Goal: Task Accomplishment & Management: Manage account settings

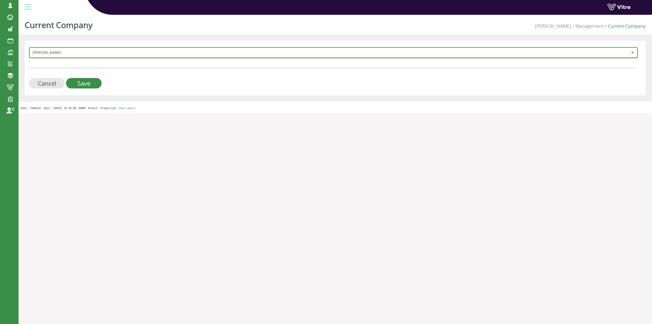
click at [47, 54] on span "Adama" at bounding box center [329, 52] width 598 height 9
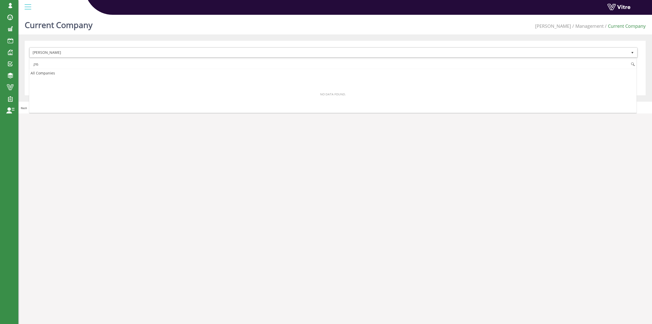
type input "מ"
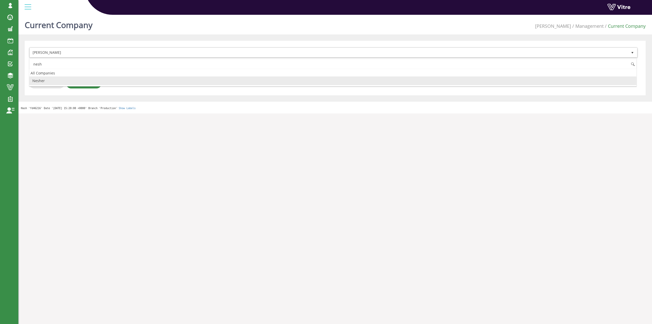
click at [53, 81] on li "Nesher" at bounding box center [332, 80] width 607 height 9
type input "nesh"
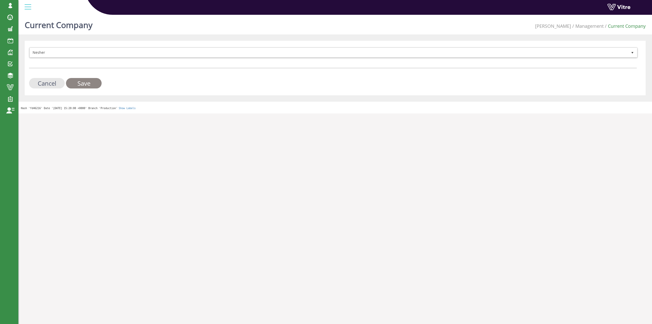
click at [84, 86] on input "Save" at bounding box center [84, 83] width 36 height 10
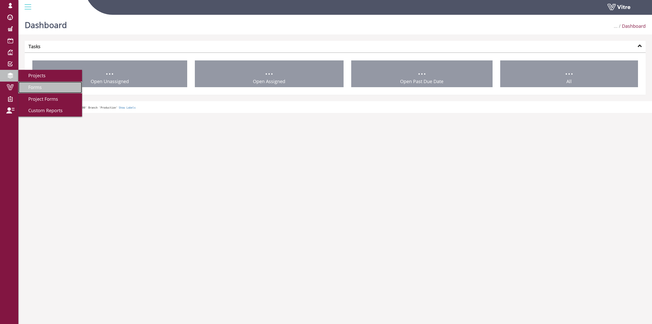
click at [43, 86] on link "Forms" at bounding box center [50, 88] width 64 height 12
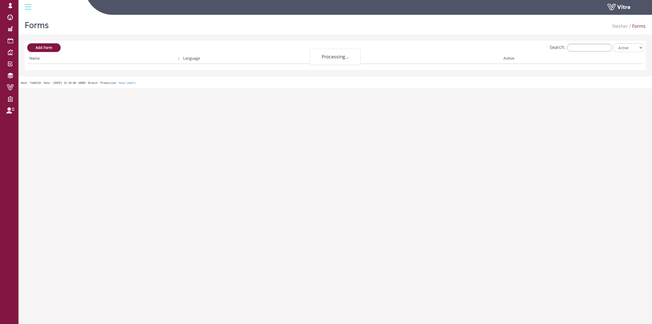
click at [576, 53] on div "Add Form Search: All Active Not Active Processing... Name Language Company Acti…" at bounding box center [335, 55] width 616 height 24
click at [577, 50] on input "Search:" at bounding box center [589, 48] width 45 height 8
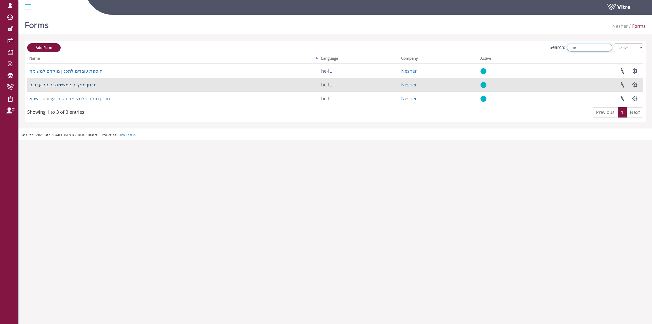
type input "תכנון"
click at [84, 86] on link "תכנון מוקדם למשימה והיתר עבודה" at bounding box center [62, 85] width 67 height 6
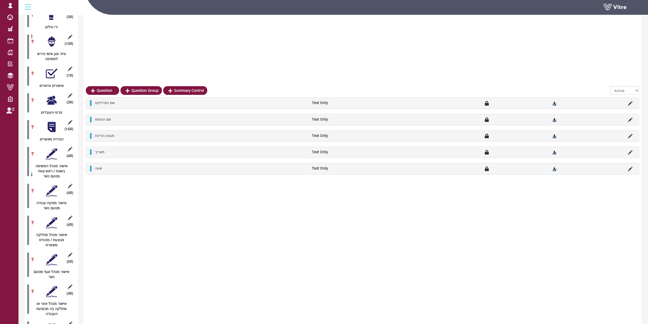
scroll to position [744, 0]
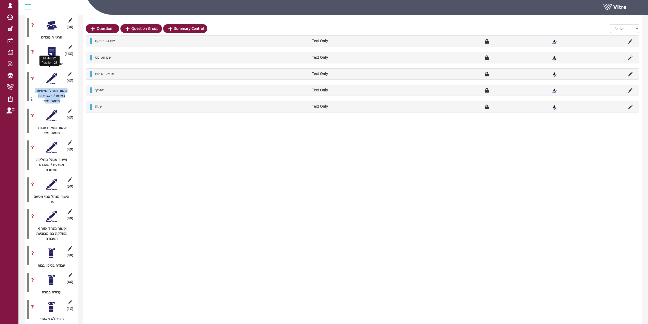
drag, startPoint x: 36, startPoint y: 70, endPoint x: 50, endPoint y: 82, distance: 18.2
click at [50, 88] on div "אישור מנהל המשימה בשטח / ראש צוות מטעם נשר" at bounding box center [49, 95] width 45 height 15
copy div "אישור מנהל המשימה בשטח / ראש צוות מטעם נש"
drag, startPoint x: 66, startPoint y: 106, endPoint x: 40, endPoint y: 114, distance: 27.1
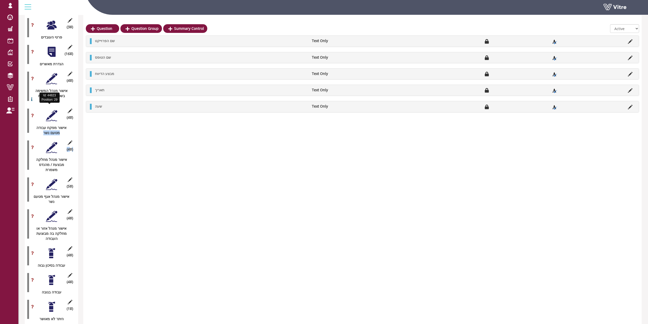
click at [42, 125] on div "אישור מפקח עבודה מטעם נשר" at bounding box center [49, 130] width 45 height 10
drag, startPoint x: 40, startPoint y: 115, endPoint x: 64, endPoint y: 107, distance: 25.0
copy div "ישור מפקח עבודה מטעם נשר (4 )"
drag, startPoint x: 43, startPoint y: 150, endPoint x: 65, endPoint y: 139, distance: 25.1
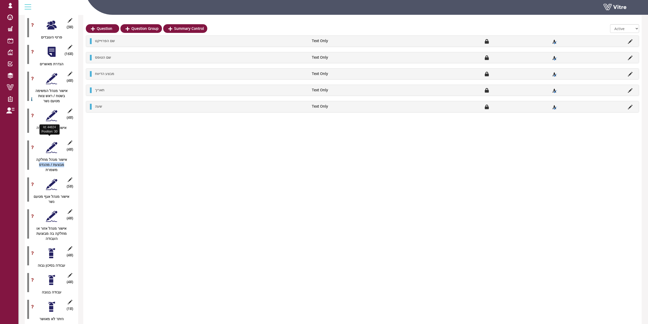
click at [65, 157] on div "אישור מנהל מחלקה מבצעת / מהנדס משמרת" at bounding box center [49, 164] width 45 height 15
drag, startPoint x: 66, startPoint y: 139, endPoint x: 43, endPoint y: 153, distance: 26.6
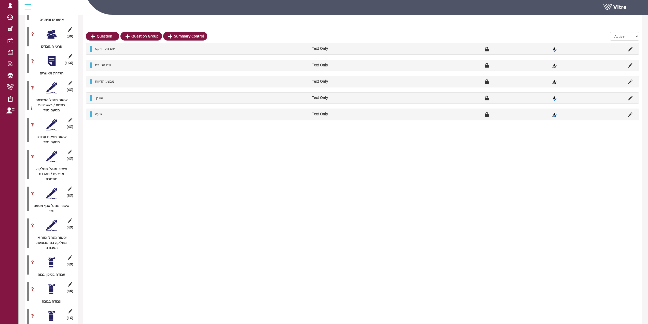
scroll to position [719, 0]
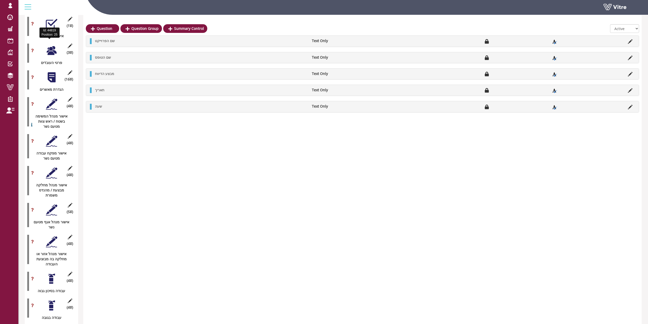
click at [58, 68] on div "(16 ) הגדרת מאשרים" at bounding box center [51, 80] width 48 height 24
click at [56, 72] on div at bounding box center [51, 77] width 11 height 11
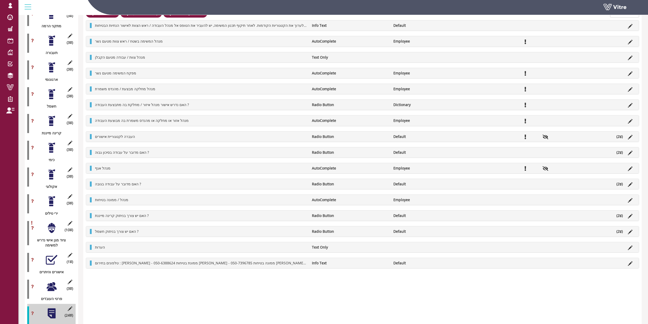
scroll to position [515, 0]
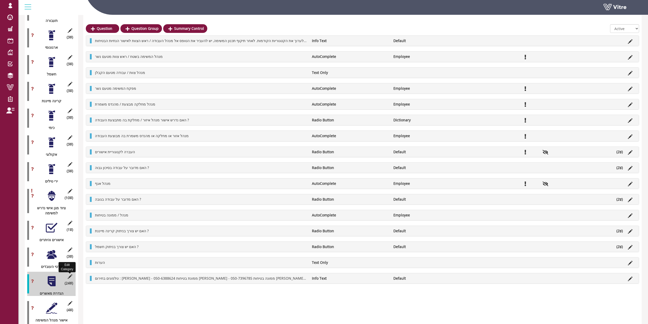
click at [68, 274] on icon at bounding box center [70, 276] width 6 height 5
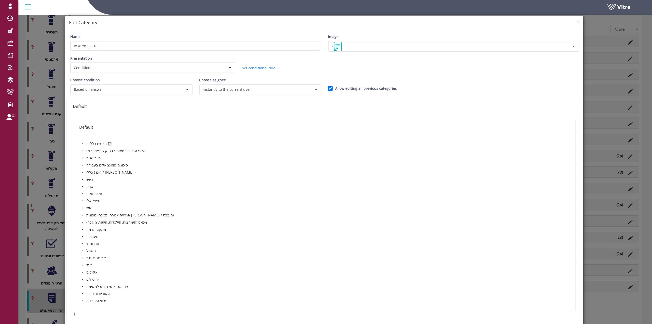
click at [79, 143] on span at bounding box center [82, 144] width 6 height 6
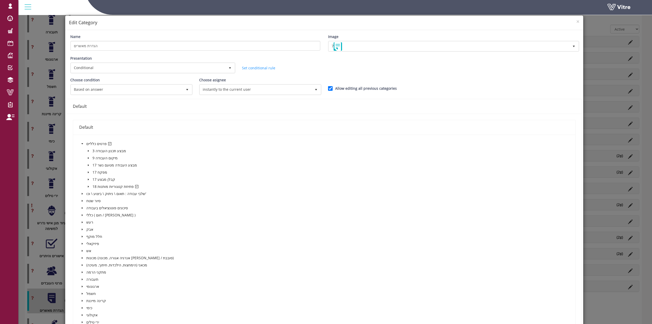
click at [88, 188] on span at bounding box center [88, 186] width 6 height 6
click at [568, 23] on h4 "Edit Category" at bounding box center [324, 22] width 510 height 7
click at [569, 23] on h4 "Edit Category" at bounding box center [324, 22] width 510 height 7
click at [570, 22] on h4 "Edit Category" at bounding box center [324, 22] width 510 height 7
click at [572, 21] on h4 "Edit Category" at bounding box center [324, 22] width 510 height 7
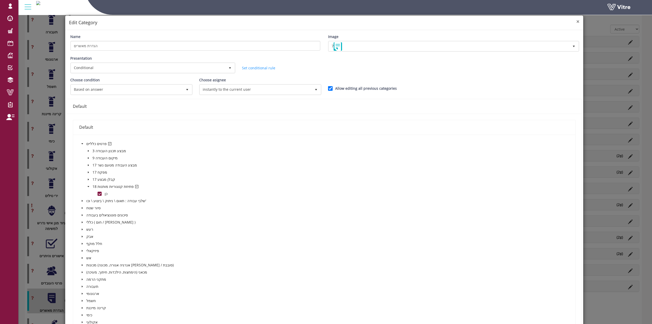
click at [576, 21] on span "×" at bounding box center [577, 21] width 3 height 7
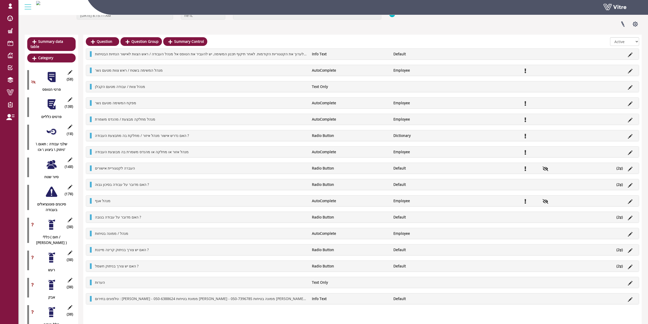
scroll to position [0, 0]
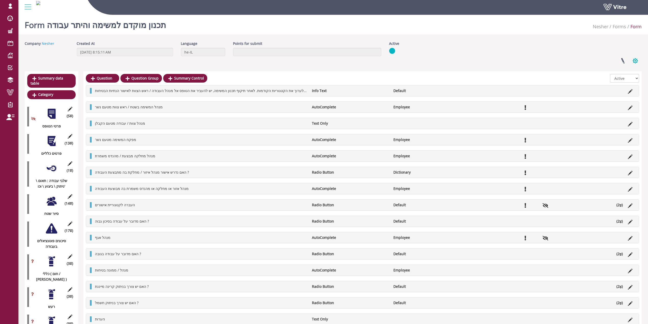
click at [634, 64] on button "button" at bounding box center [635, 60] width 13 height 13
click at [622, 82] on link "Set Users" at bounding box center [618, 79] width 46 height 7
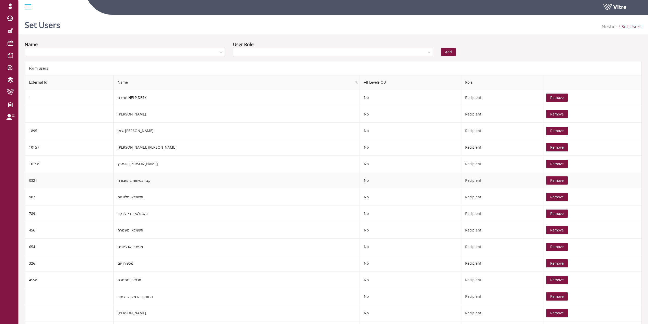
drag, startPoint x: 261, startPoint y: 177, endPoint x: 262, endPoint y: 174, distance: 2.8
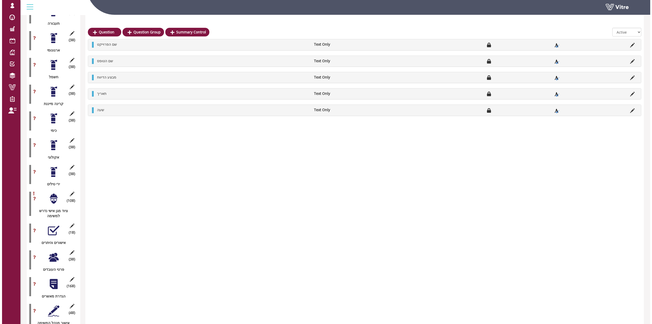
scroll to position [509, 0]
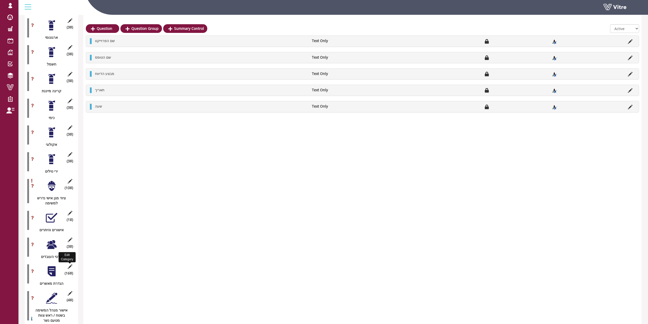
click at [70, 264] on icon at bounding box center [70, 266] width 6 height 5
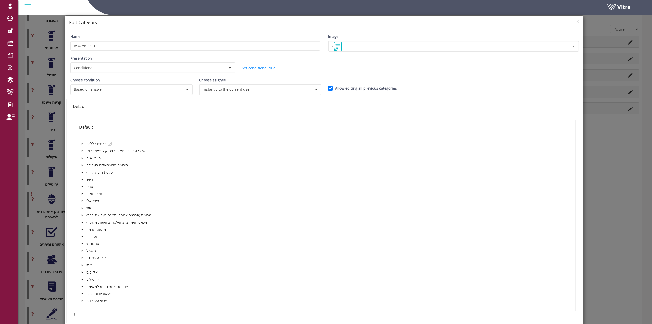
click at [82, 144] on icon "caret-down" at bounding box center [82, 143] width 3 height 3
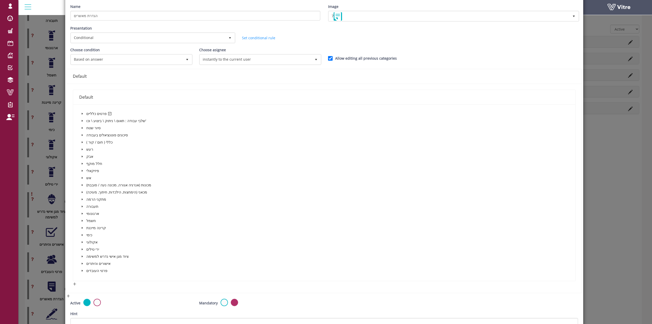
scroll to position [0, 0]
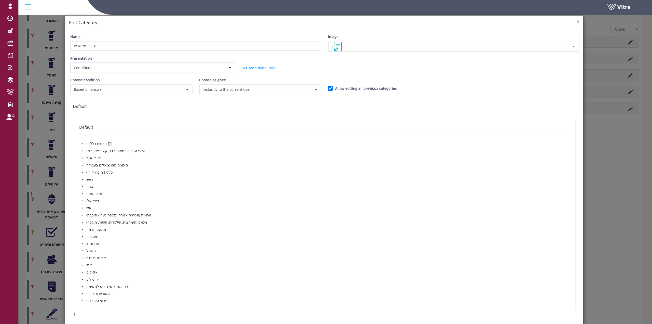
click at [576, 22] on span "×" at bounding box center [577, 21] width 3 height 7
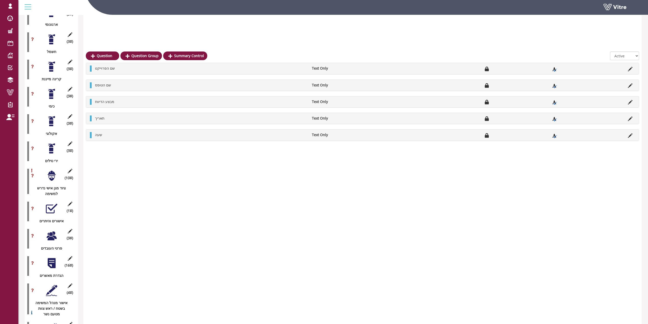
scroll to position [560, 0]
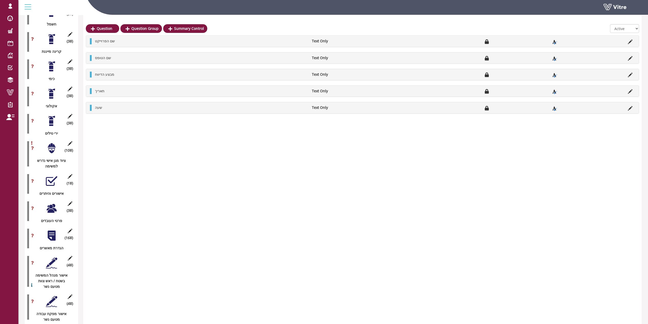
click at [54, 233] on div at bounding box center [51, 235] width 11 height 11
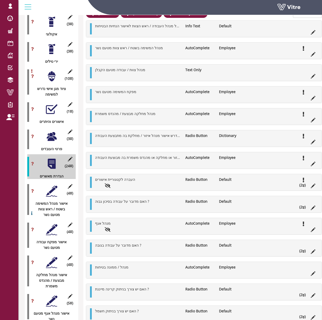
scroll to position [637, 0]
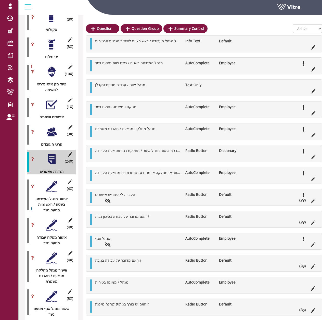
click at [200, 152] on li "Radio Button" at bounding box center [200, 151] width 34 height 6
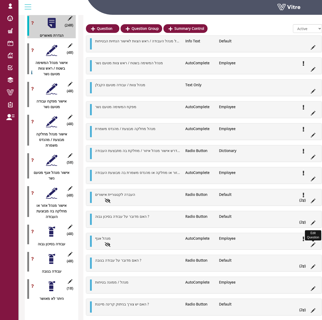
click at [313, 246] on icon at bounding box center [312, 244] width 5 height 5
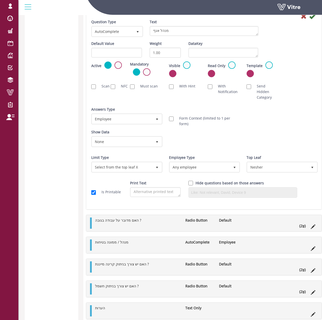
scroll to position [1231, 0]
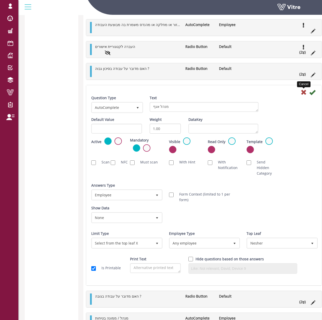
click at [302, 91] on icon at bounding box center [303, 92] width 6 height 6
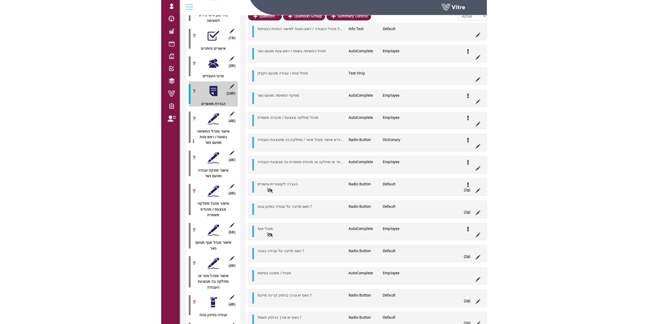
scroll to position [687, 0]
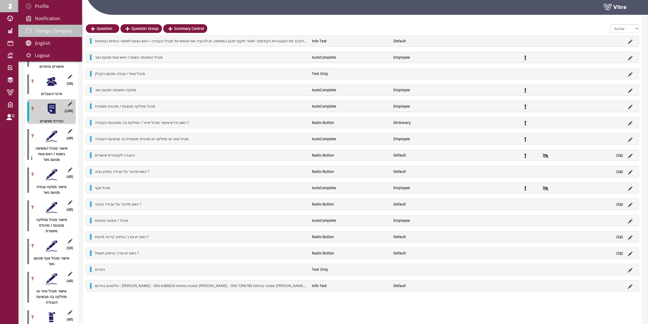
click at [36, 32] on span "Change Company" at bounding box center [54, 31] width 38 height 6
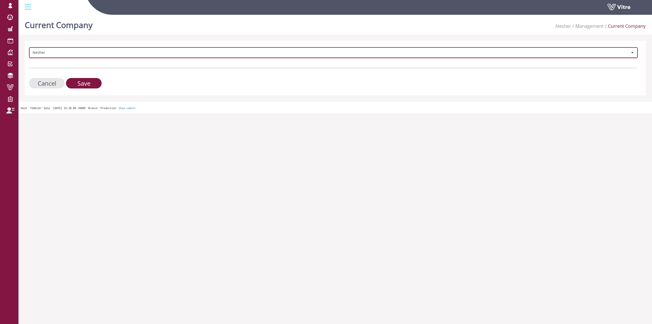
click at [59, 55] on span "Nesher" at bounding box center [329, 52] width 598 height 9
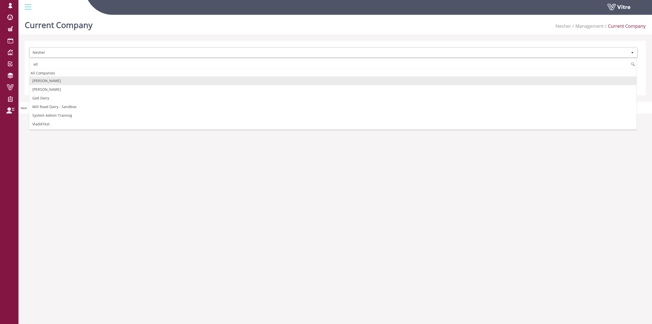
click at [49, 81] on li "[PERSON_NAME]" at bounding box center [332, 80] width 607 height 9
type input "ad"
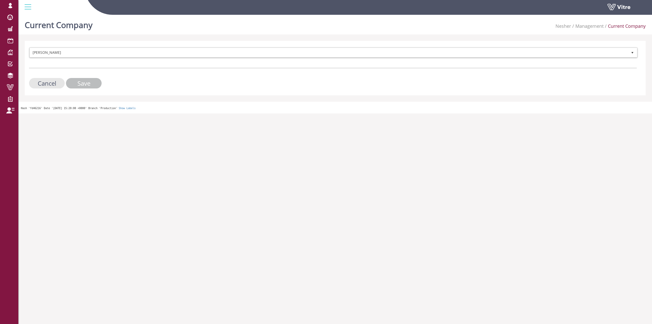
click at [82, 84] on input "Save" at bounding box center [84, 83] width 36 height 10
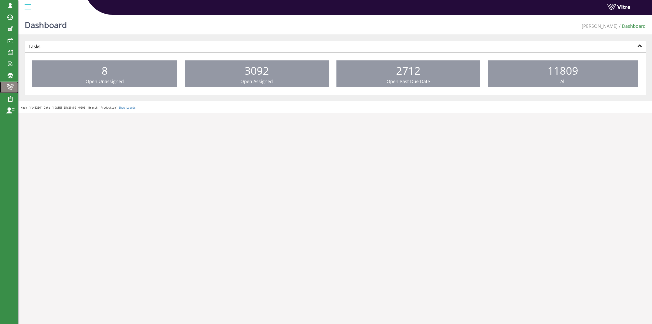
drag, startPoint x: 16, startPoint y: 83, endPoint x: 26, endPoint y: 78, distance: 11.2
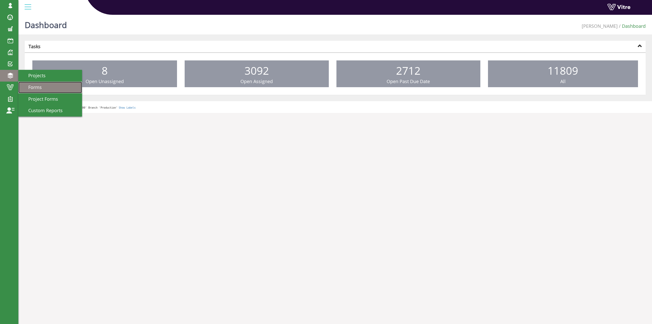
click at [25, 84] on link "Forms" at bounding box center [50, 88] width 64 height 12
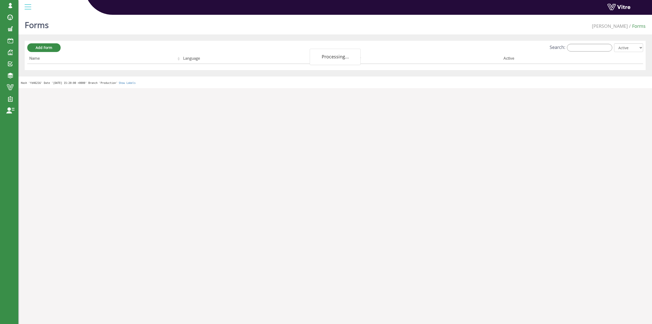
click at [570, 46] on label "Search:" at bounding box center [581, 48] width 63 height 8
click at [570, 46] on input "Search:" at bounding box center [589, 48] width 45 height 8
click at [576, 47] on input "Search:" at bounding box center [589, 48] width 45 height 8
paste input "Agan - סגירת פעולה מתקנת (המשך)"
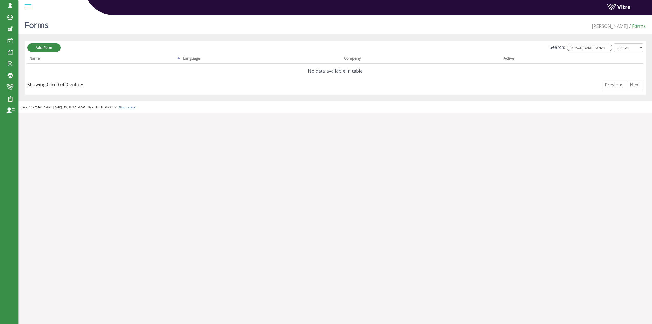
click at [422, 55] on th "Company" at bounding box center [421, 59] width 159 height 10
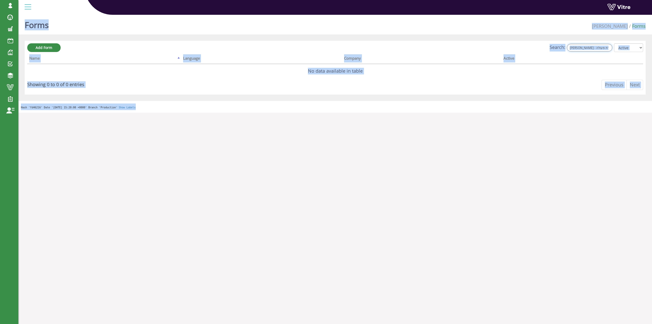
click at [600, 45] on input "[PERSON_NAME] - סגירת פעולה" at bounding box center [589, 48] width 45 height 8
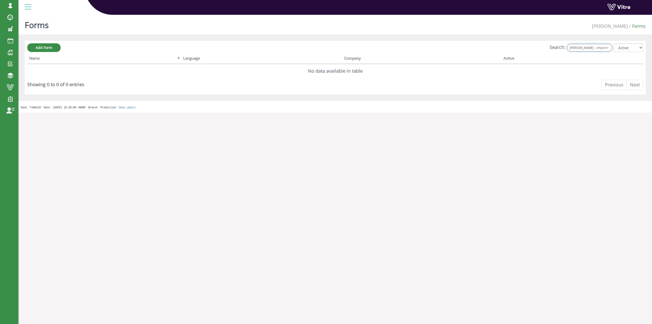
paste input "Agan - סגירת פעולה מתקנת (המשך)"
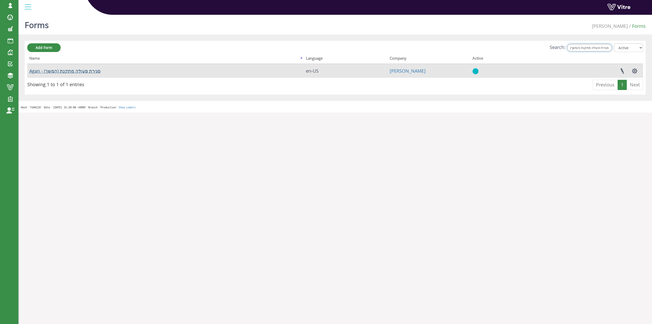
type input "Agan - סגירת פעולה מתקנת (המשך)"
click at [66, 71] on link "Agan - סגירת פעולה מתקנת (המשך)" at bounding box center [64, 71] width 71 height 6
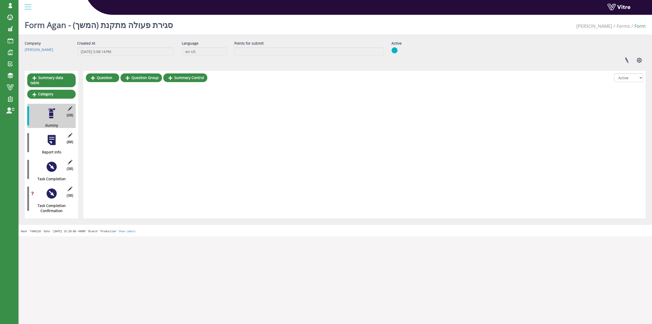
click at [52, 168] on div "(3 ) Task Completion" at bounding box center [51, 169] width 48 height 24
click at [53, 165] on div at bounding box center [51, 166] width 11 height 11
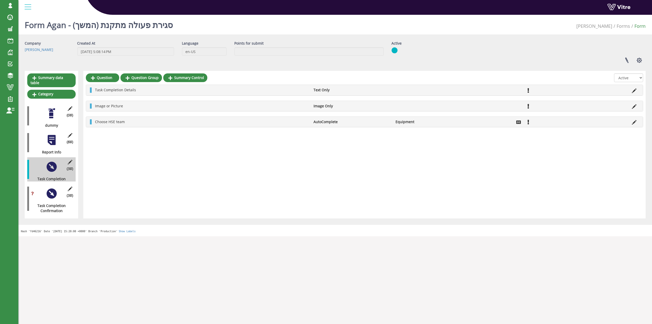
click at [183, 154] on div "Question Question Group Summary Control All Active Not Active Task Completion D…" at bounding box center [364, 144] width 562 height 147
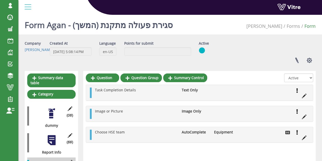
click at [262, 42] on div "Company [PERSON_NAME] Created At [DATE] 5:08:14 PM Language en-US Points for su…" at bounding box center [170, 54] width 299 height 26
click at [195, 15] on div "[EMAIL_ADDRESS][DOMAIN_NAME] Profile Notification Change Company English Englis…" at bounding box center [170, 7] width 304 height 15
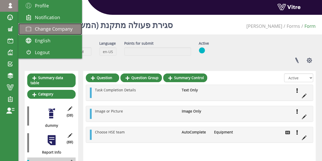
click at [34, 25] on link "Change Company" at bounding box center [50, 29] width 64 height 12
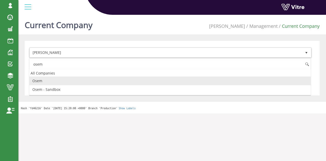
click at [68, 78] on li "Osem" at bounding box center [169, 80] width 281 height 9
type input "osem"
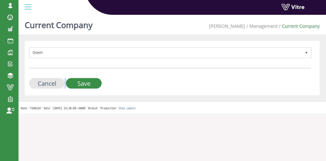
click at [68, 78] on form "Osem 402 Cancel Save" at bounding box center [170, 67] width 282 height 41
click at [77, 83] on input "Save" at bounding box center [84, 83] width 36 height 10
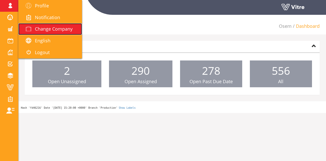
click at [46, 34] on link "Change Company" at bounding box center [50, 29] width 64 height 12
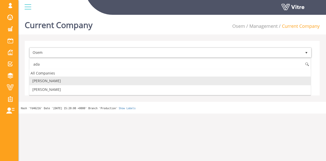
click at [81, 80] on li "[PERSON_NAME]" at bounding box center [169, 80] width 281 height 9
type input "ada"
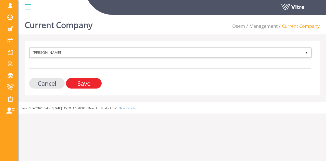
click at [82, 84] on input "Save" at bounding box center [84, 83] width 36 height 10
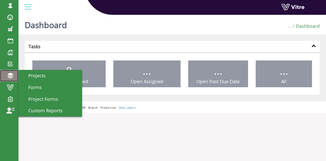
click at [12, 81] on link "Projects" at bounding box center [9, 76] width 18 height 12
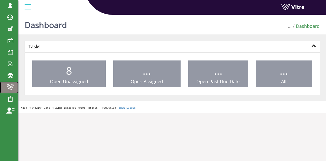
click at [12, 83] on link "Vitre" at bounding box center [9, 88] width 18 height 12
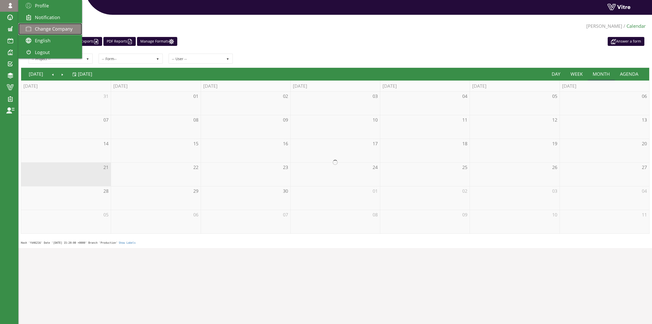
click at [41, 34] on link "Change Company" at bounding box center [50, 29] width 64 height 12
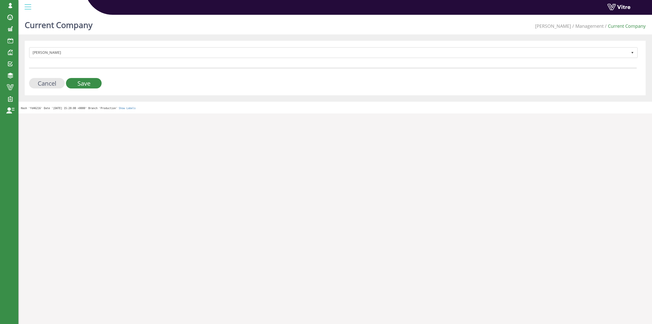
click at [258, 58] on form "Adama 379 Cancel Save" at bounding box center [333, 67] width 608 height 41
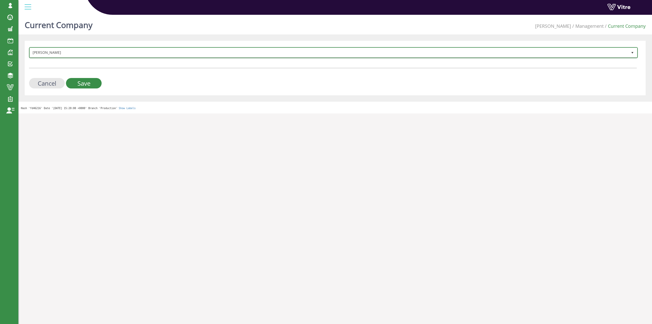
click at [261, 56] on span "[PERSON_NAME]" at bounding box center [329, 52] width 598 height 9
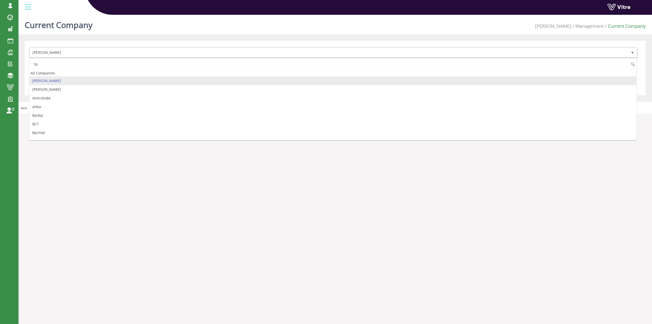
type input "ם"
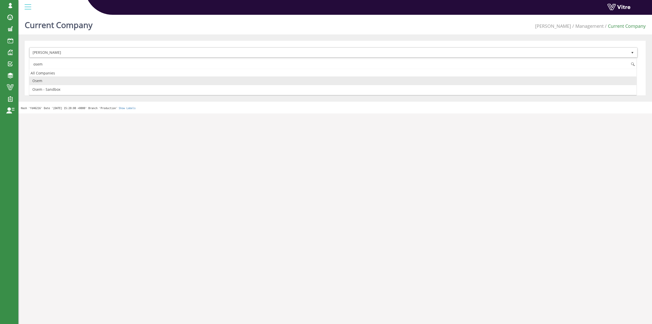
click at [60, 82] on li "Osem" at bounding box center [332, 80] width 607 height 9
type input "osem"
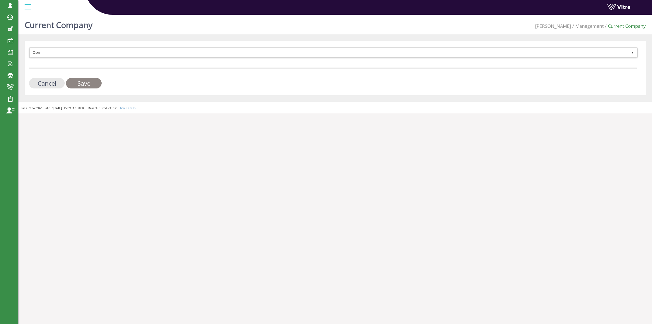
click at [87, 78] on input "Save" at bounding box center [84, 83] width 36 height 10
click at [87, 80] on input "Save" at bounding box center [84, 83] width 36 height 10
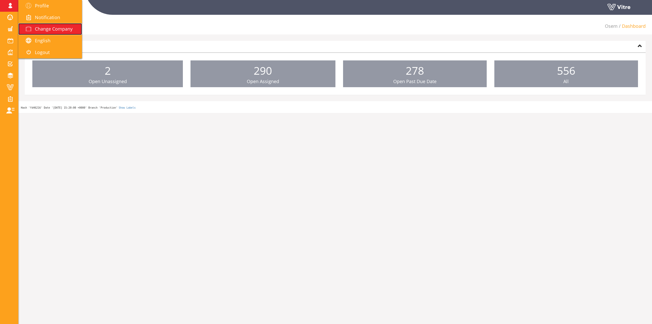
click at [52, 26] on span "Change Company" at bounding box center [54, 29] width 38 height 6
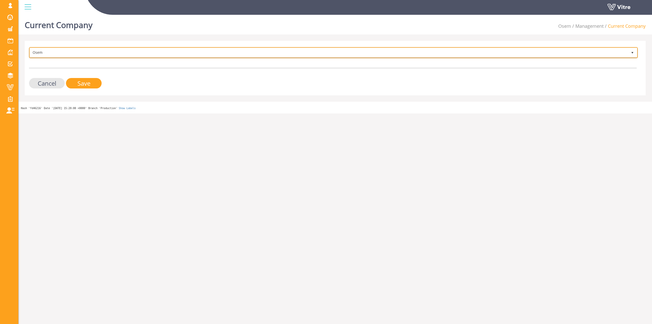
click at [82, 55] on span "Osem" at bounding box center [329, 52] width 598 height 9
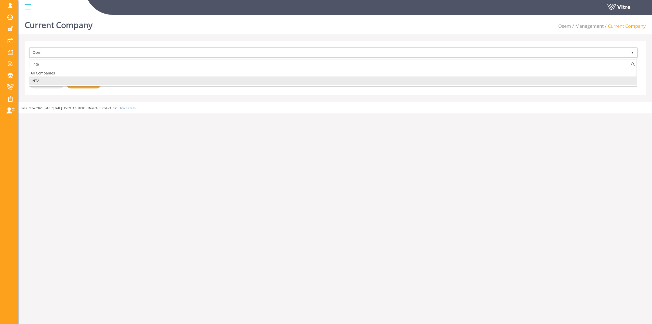
click at [59, 79] on li "NTA" at bounding box center [332, 80] width 607 height 9
type input "nta"
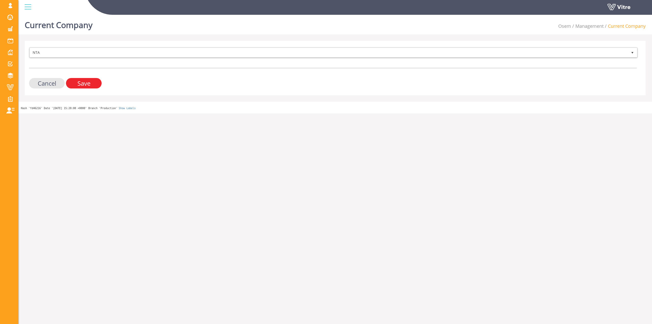
click at [88, 80] on input "Save" at bounding box center [84, 83] width 36 height 10
